Goal: Obtain resource: Download file/media

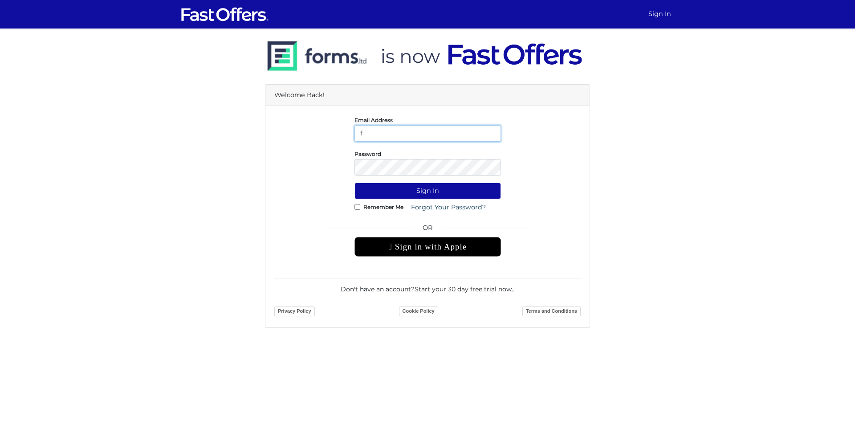
type input "f.normuradov@gmail.com"
click at [355, 183] on button "Sign In" at bounding box center [428, 191] width 147 height 16
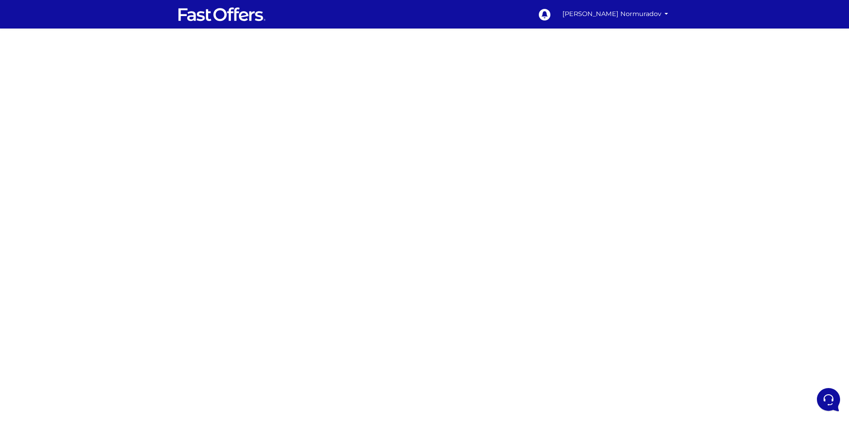
drag, startPoint x: 215, startPoint y: 156, endPoint x: 203, endPoint y: 152, distance: 12.7
click at [212, 156] on div at bounding box center [424, 251] width 849 height 445
click at [720, 237] on div at bounding box center [424, 251] width 849 height 445
click at [231, 190] on div at bounding box center [424, 251] width 849 height 445
click at [278, 167] on div at bounding box center [424, 251] width 849 height 445
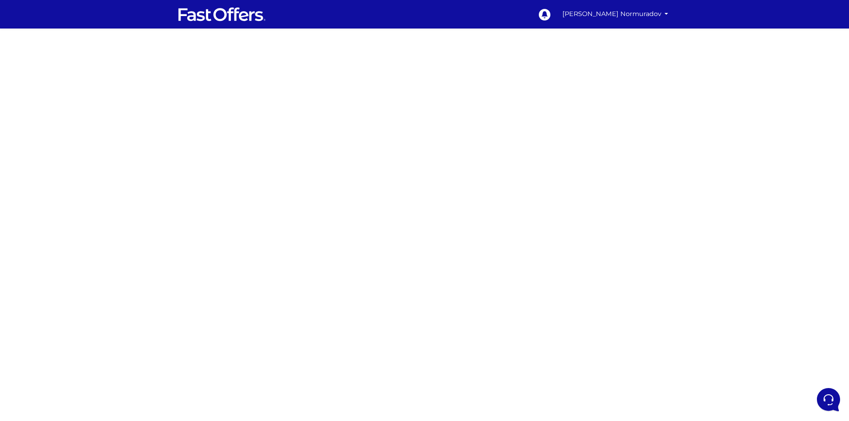
click at [272, 219] on div at bounding box center [424, 251] width 849 height 445
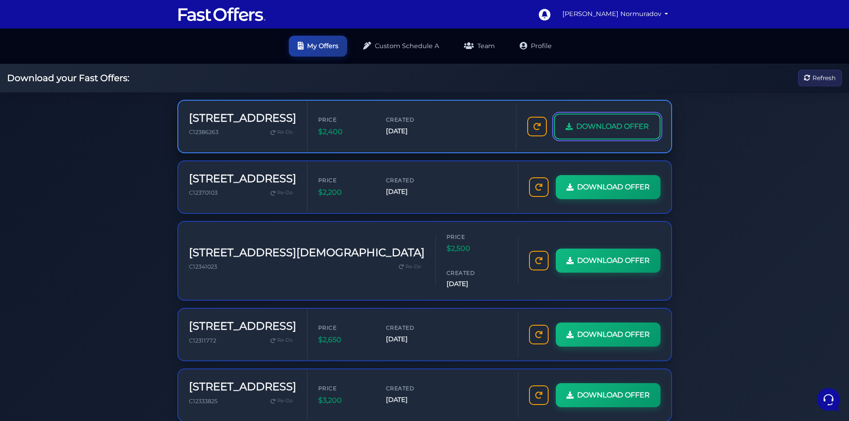
click at [588, 125] on span "DOWNLOAD OFFER" at bounding box center [612, 127] width 73 height 12
